Goal: Task Accomplishment & Management: Use online tool/utility

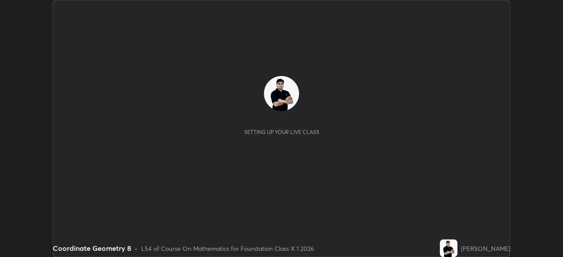
scroll to position [257, 563]
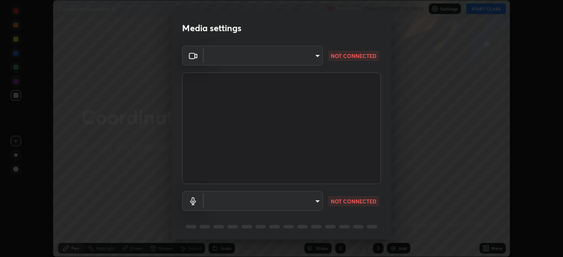
type input "e828e536804fa5ec44f09bab9f54175a8b6d317bb850f7280915d3359c97194d"
type input "communications"
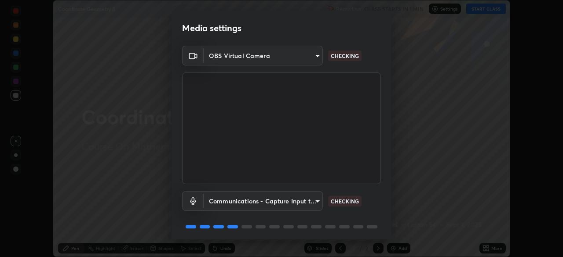
click at [305, 206] on body "Erase all Coordinate Geometry 8 Recording CLASS STARTS IN 1 MIN Settings START …" at bounding box center [281, 128] width 563 height 257
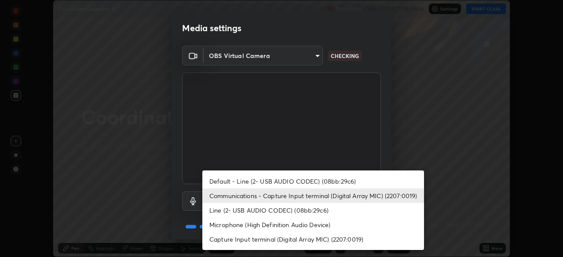
click at [330, 199] on li "Communications - Capture Input terminal (Digital Array MIC) (2207:0019)" at bounding box center [313, 196] width 222 height 15
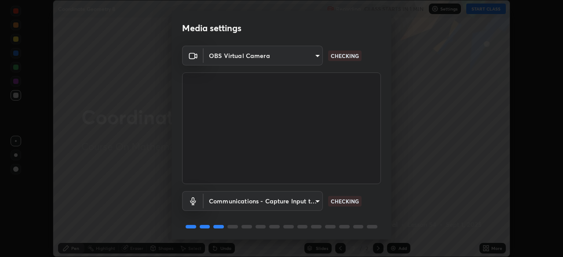
scroll to position [31, 0]
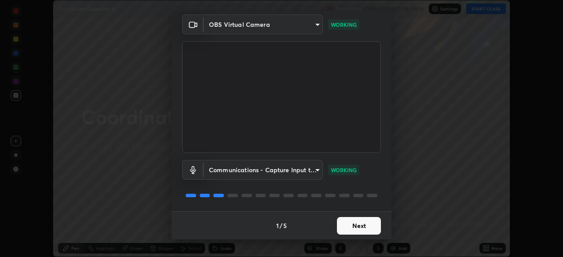
click at [354, 224] on button "Next" at bounding box center [359, 226] width 44 height 18
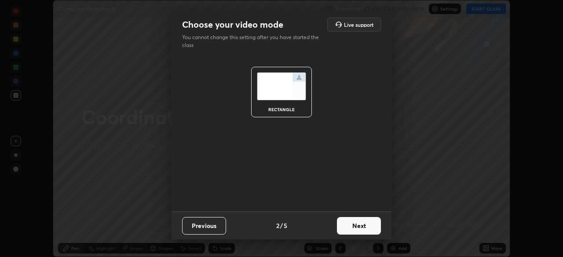
scroll to position [0, 0]
click at [359, 224] on button "Next" at bounding box center [359, 226] width 44 height 18
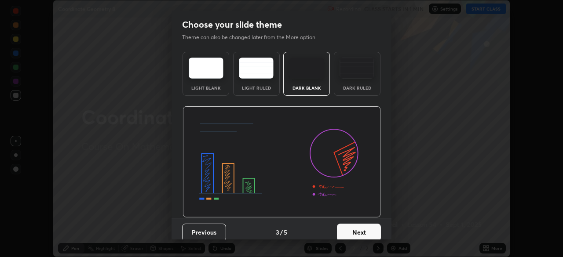
click at [365, 223] on div "Previous 3 / 5 Next" at bounding box center [282, 232] width 220 height 28
click at [374, 227] on button "Next" at bounding box center [359, 233] width 44 height 18
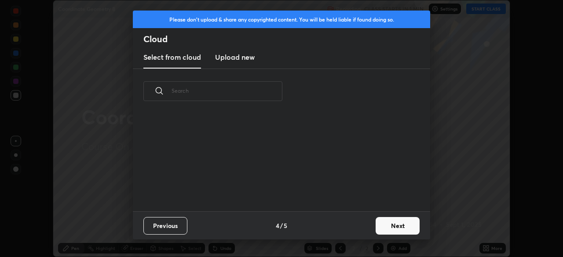
click at [385, 225] on button "Next" at bounding box center [398, 226] width 44 height 18
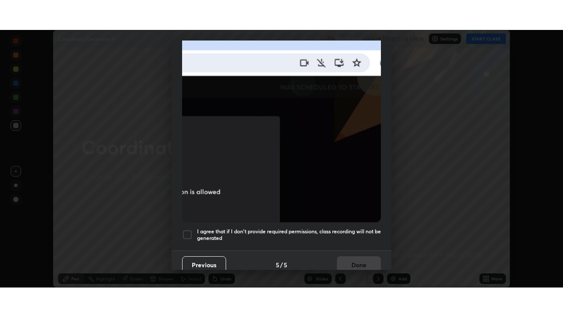
scroll to position [211, 0]
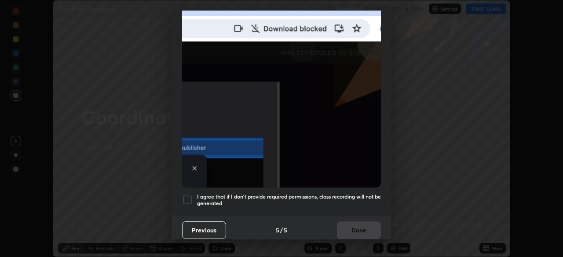
click at [190, 195] on div at bounding box center [187, 200] width 11 height 11
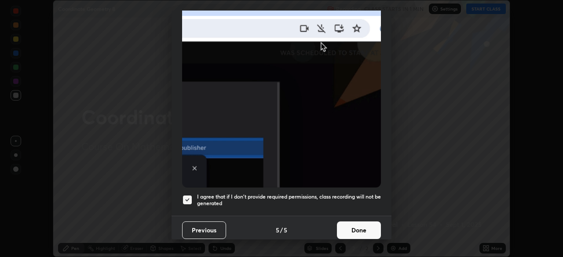
click at [358, 230] on button "Done" at bounding box center [359, 231] width 44 height 18
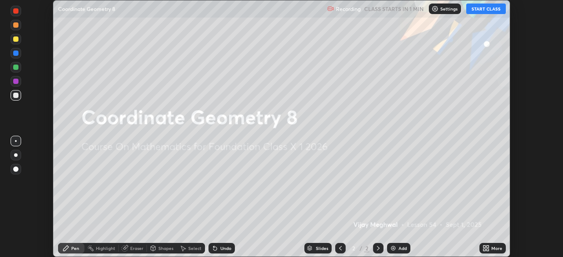
click at [490, 10] on button "START CLASS" at bounding box center [486, 9] width 40 height 11
click at [485, 251] on icon at bounding box center [485, 250] width 2 height 2
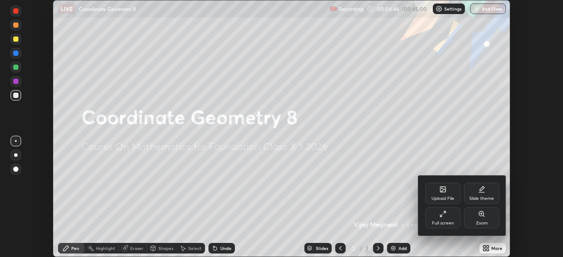
click at [447, 218] on div "Full screen" at bounding box center [443, 218] width 35 height 21
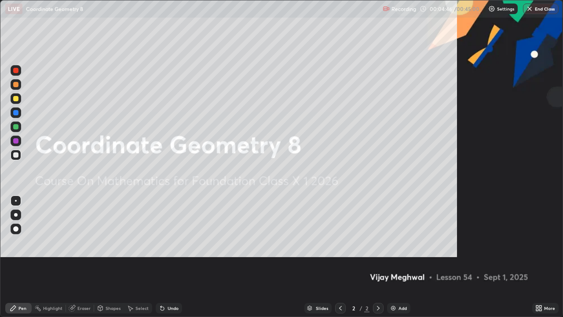
scroll to position [317, 563]
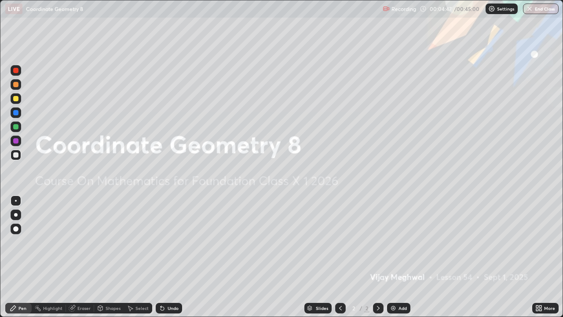
click at [399, 257] on div "Add" at bounding box center [403, 308] width 8 height 4
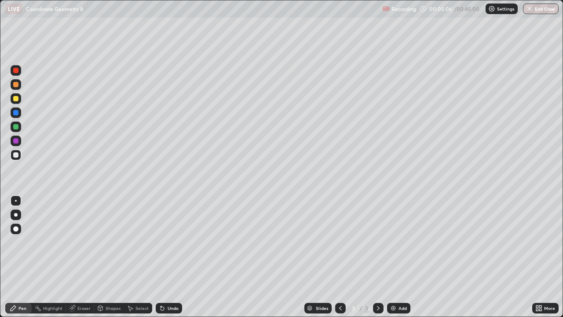
click at [18, 98] on div at bounding box center [16, 98] width 11 height 11
click at [17, 87] on div at bounding box center [15, 84] width 5 height 5
click at [15, 99] on div at bounding box center [15, 98] width 5 height 5
click at [16, 127] on div at bounding box center [15, 126] width 5 height 5
click at [15, 155] on div at bounding box center [15, 154] width 5 height 5
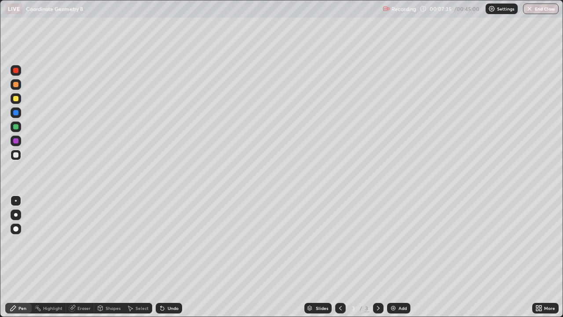
click at [15, 99] on div at bounding box center [15, 98] width 5 height 5
click at [399, 257] on div "Add" at bounding box center [403, 308] width 8 height 4
click at [396, 257] on div "Add" at bounding box center [398, 308] width 23 height 11
click at [174, 257] on div "Undo" at bounding box center [169, 308] width 26 height 11
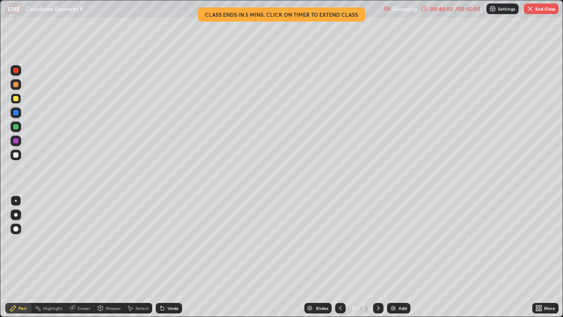
click at [546, 13] on button "End Class" at bounding box center [541, 9] width 35 height 11
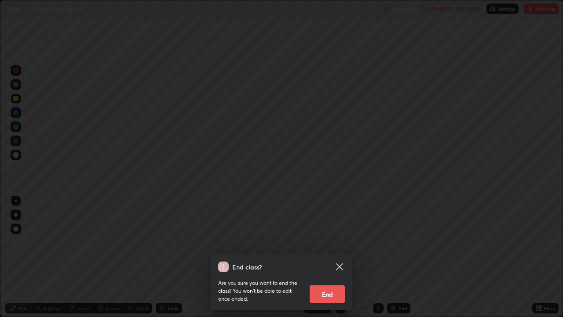
click at [330, 257] on button "End" at bounding box center [327, 294] width 35 height 18
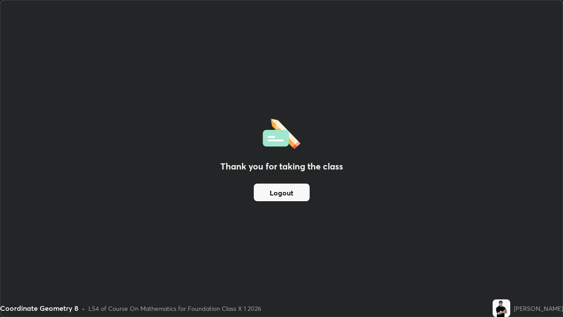
click at [281, 191] on button "Logout" at bounding box center [282, 193] width 56 height 18
